Goal: Transaction & Acquisition: Purchase product/service

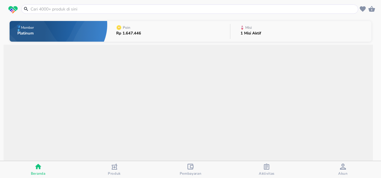
click at [117, 9] on input "text" at bounding box center [193, 9] width 327 height 6
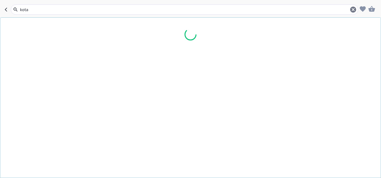
type input "kotak"
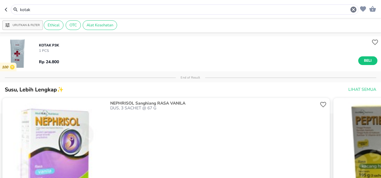
click at [100, 52] on div "KOTAK P3K 1 PCS Rp 24.800 Beli" at bounding box center [210, 54] width 342 height 28
click at [14, 45] on img "button" at bounding box center [17, 53] width 35 height 35
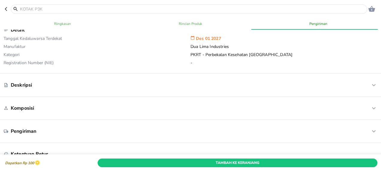
scroll to position [230, 0]
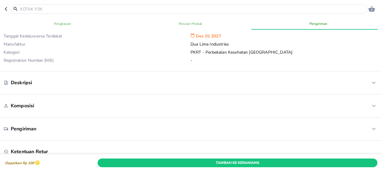
click at [32, 82] on div "Deskripsi" at bounding box center [175, 82] width 343 height 7
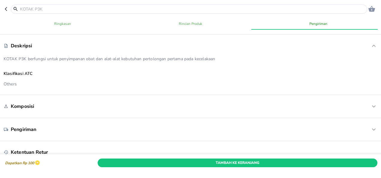
scroll to position [268, 0]
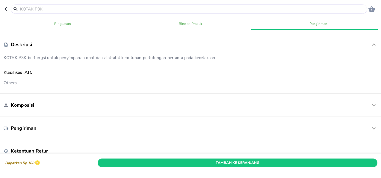
click at [33, 104] on p "Komposisi" at bounding box center [22, 105] width 23 height 7
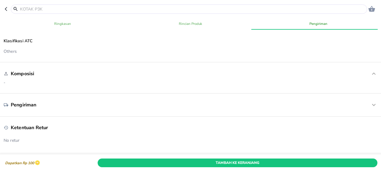
scroll to position [302, 0]
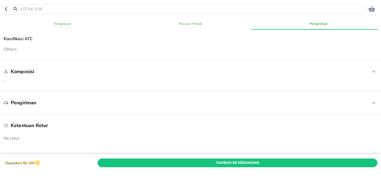
click at [33, 104] on p "Pengiriman" at bounding box center [24, 103] width 26 height 7
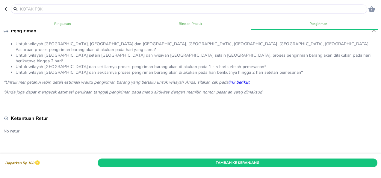
scroll to position [374, 0]
